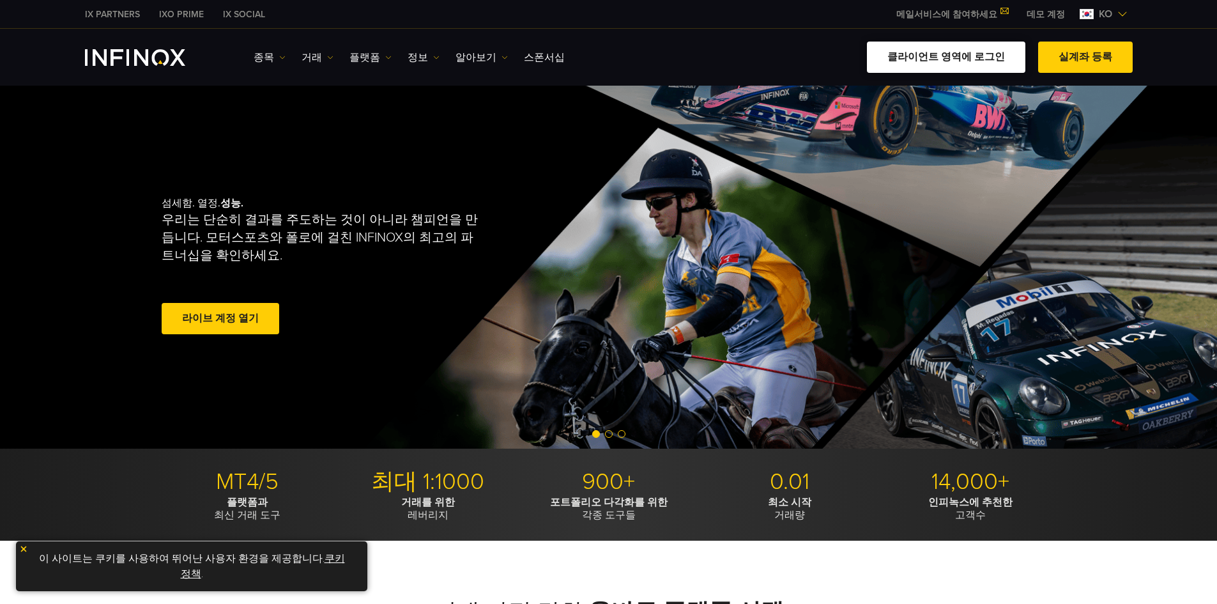
click at [964, 54] on link "클라이언트 영역에 로그인" at bounding box center [946, 57] width 158 height 31
